Goal: Transaction & Acquisition: Purchase product/service

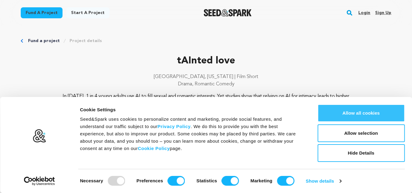
click at [379, 118] on button "Allow all cookies" at bounding box center [361, 113] width 87 height 18
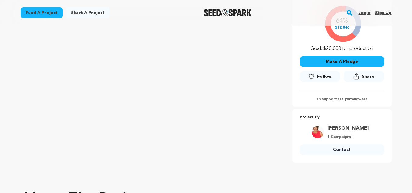
scroll to position [144, 0]
click at [336, 98] on p "78 supporters | 90 followers" at bounding box center [342, 99] width 84 height 5
click at [359, 62] on button "Make A Pledge" at bounding box center [342, 61] width 84 height 11
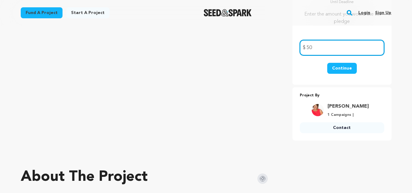
type input "50"
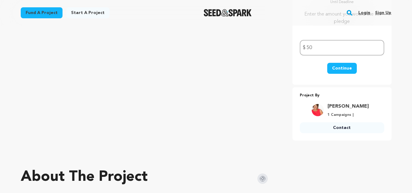
click at [347, 73] on button "Continue" at bounding box center [342, 68] width 30 height 11
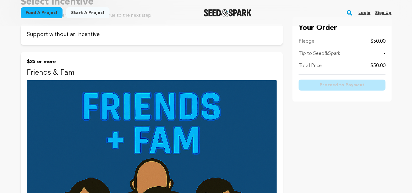
scroll to position [76, 0]
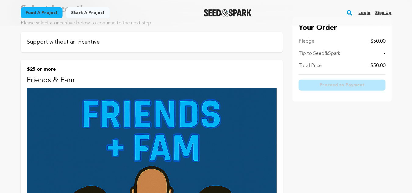
click at [97, 44] on p "Support without an incentive" at bounding box center [152, 42] width 250 height 9
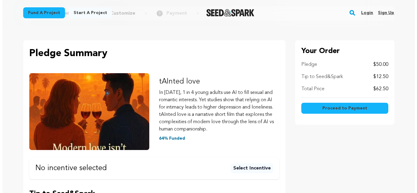
scroll to position [52, 0]
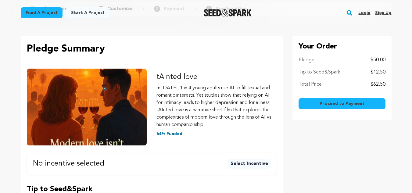
click at [344, 102] on span "Proceed to Payment" at bounding box center [342, 104] width 45 height 6
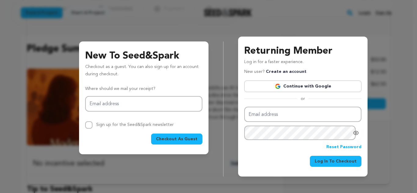
click at [293, 81] on link "Continue with Google" at bounding box center [302, 87] width 117 height 12
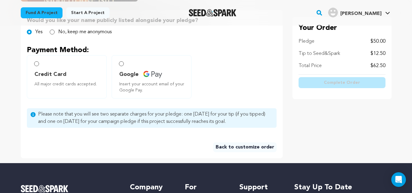
scroll to position [146, 0]
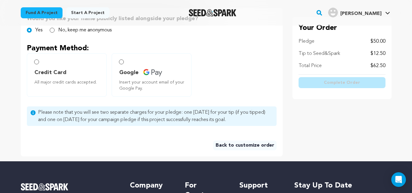
click at [126, 66] on label "Google Insert your account email of your Google Pay." at bounding box center [152, 74] width 80 height 43
